Goal: Task Accomplishment & Management: Manage account settings

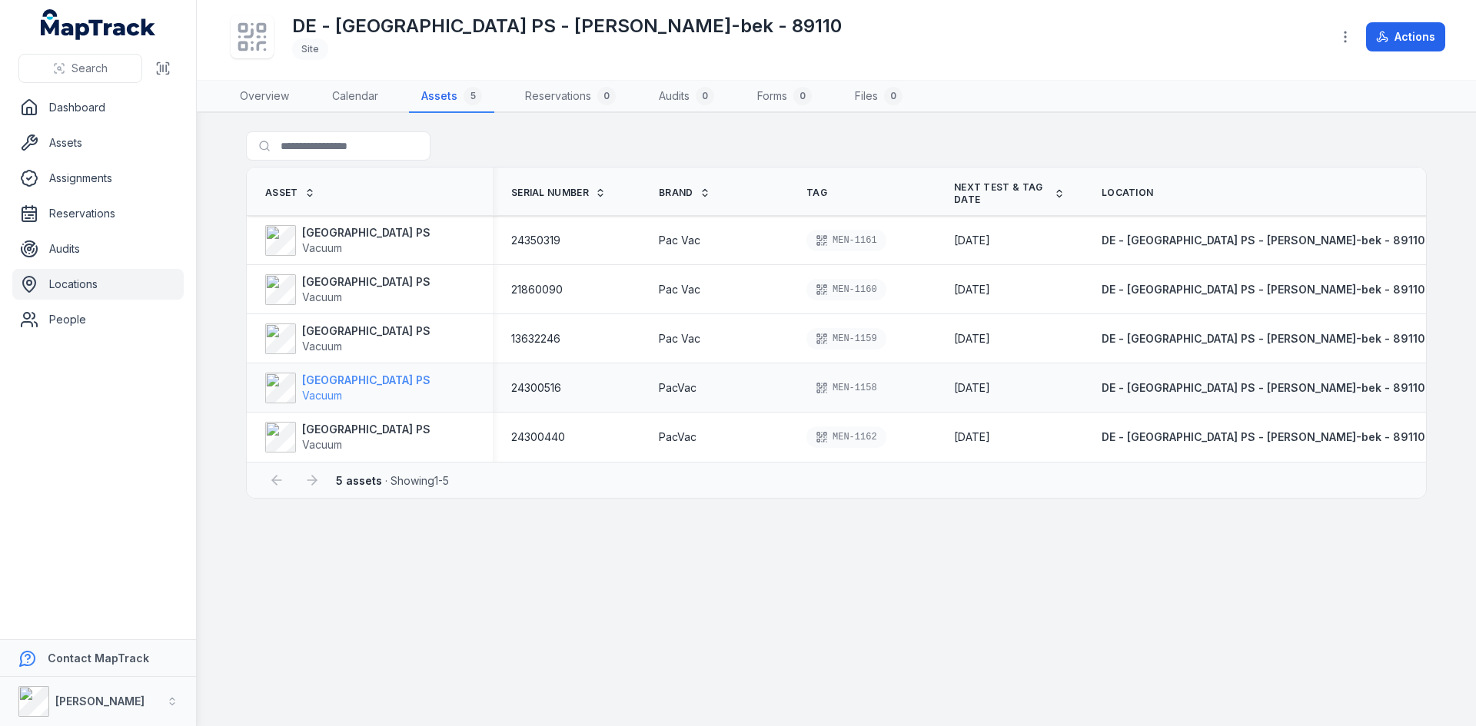
click at [336, 381] on strong "[GEOGRAPHIC_DATA] PS" at bounding box center [366, 380] width 128 height 15
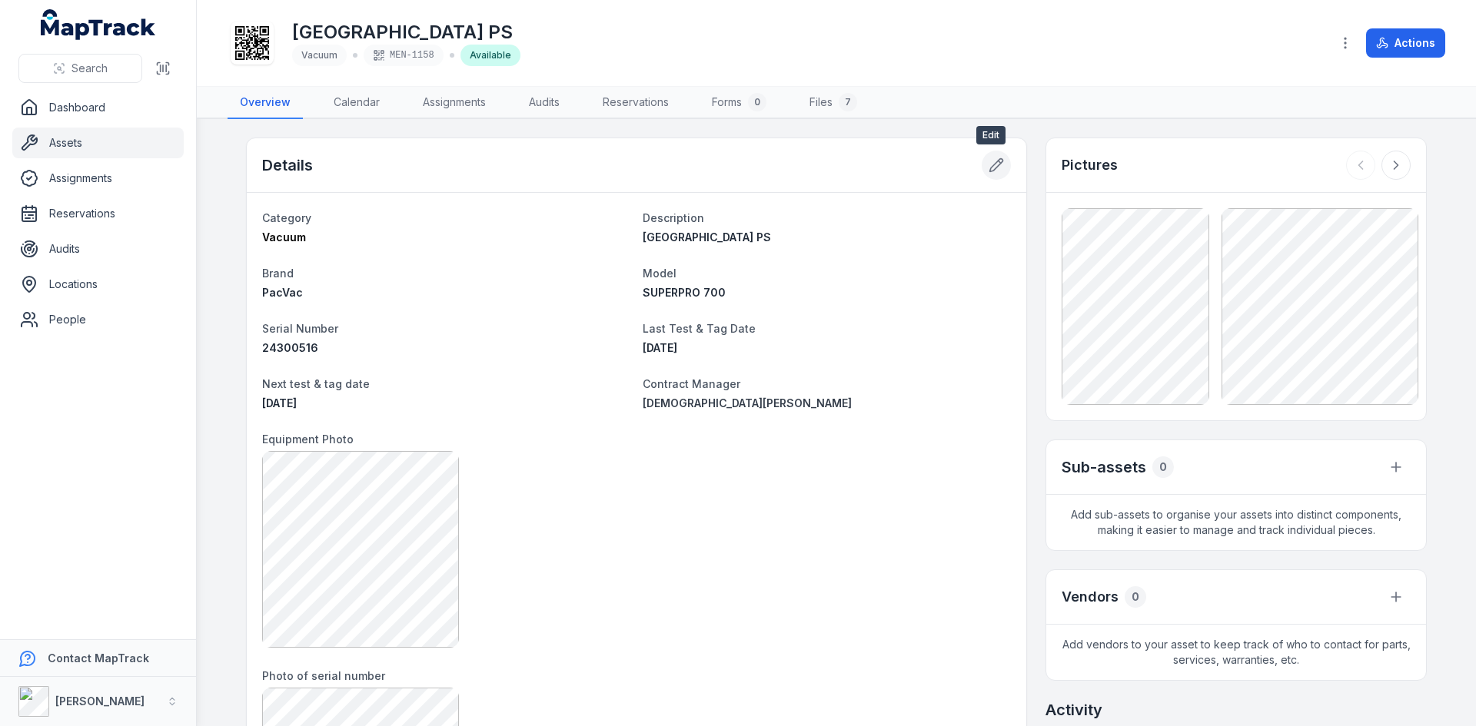
click at [991, 161] on icon at bounding box center [996, 165] width 13 height 13
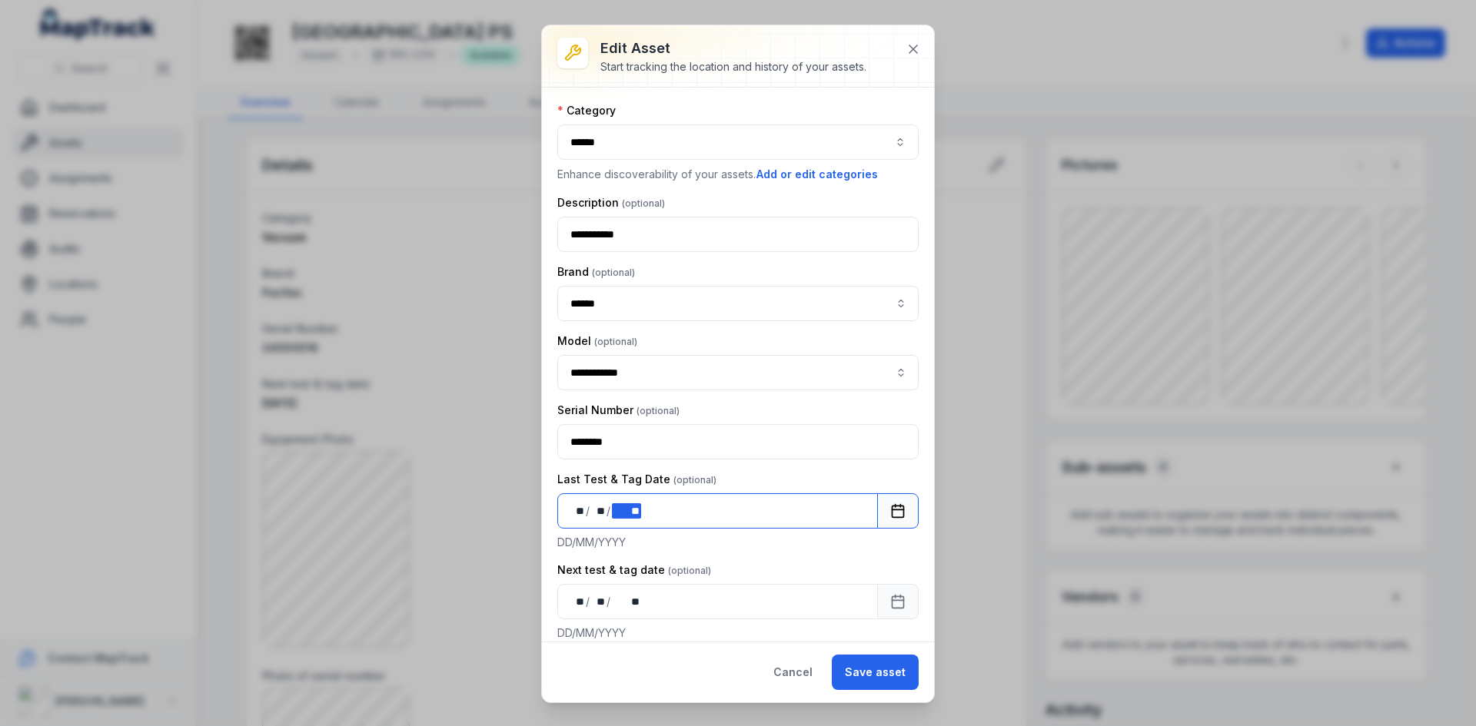
click at [674, 504] on div "** ** / ** ** / **** **" at bounding box center [717, 510] width 321 height 35
click at [869, 665] on button "Save asset" at bounding box center [875, 672] width 87 height 35
